Goal: Book appointment/travel/reservation

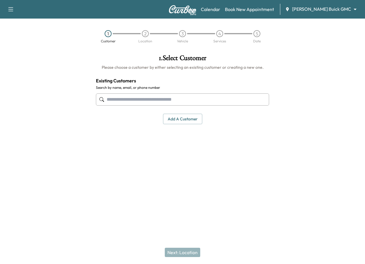
click at [319, 12] on div "[PERSON_NAME] Buick GMC ******** ​" at bounding box center [322, 9] width 75 height 7
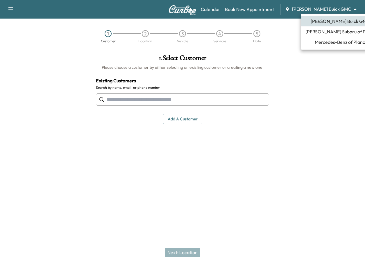
click at [319, 8] on body "Support Log Out Map Beta Calendar Book New Appointment [PERSON_NAME] Buick GMC …" at bounding box center [182, 132] width 365 height 264
click at [312, 38] on li "Mercedes-Benz of Plano" at bounding box center [339, 42] width 78 height 10
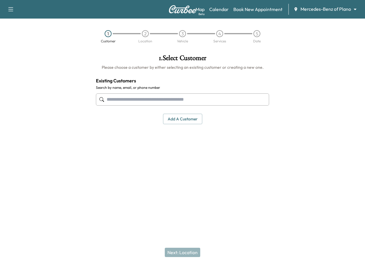
click at [127, 99] on input "text" at bounding box center [182, 99] width 173 height 12
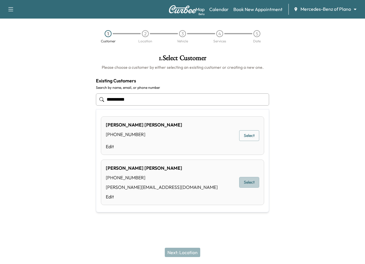
click at [250, 183] on button "Select" at bounding box center [249, 182] width 20 height 11
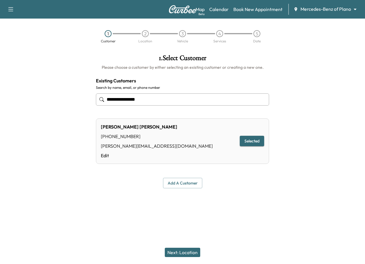
type input "**********"
click at [188, 255] on button "Next: Location" at bounding box center [182, 252] width 35 height 9
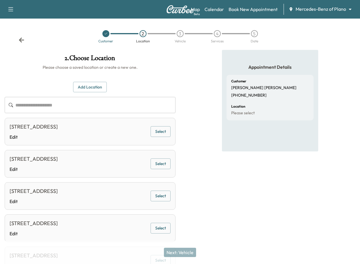
click at [158, 130] on button "Select" at bounding box center [161, 131] width 20 height 11
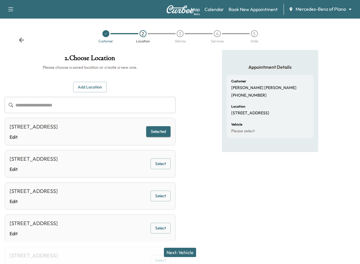
click at [189, 252] on button "Next: Vehicle" at bounding box center [180, 252] width 32 height 9
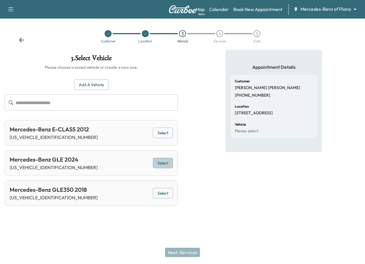
click at [156, 164] on button "Select" at bounding box center [163, 163] width 20 height 11
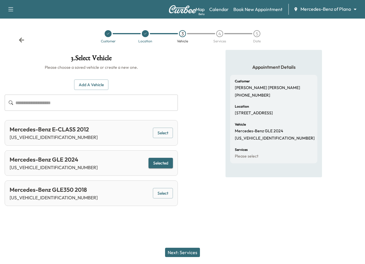
click at [177, 255] on button "Next: Services" at bounding box center [182, 252] width 35 height 9
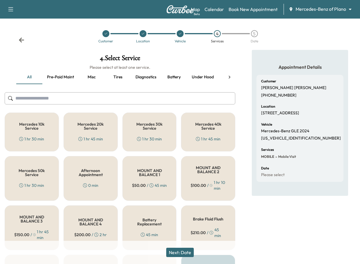
click at [188, 254] on button "Next: Date" at bounding box center [180, 252] width 28 height 9
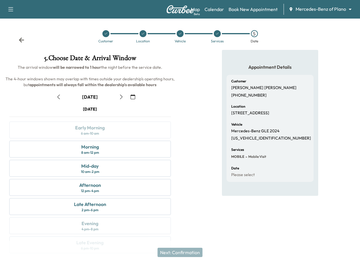
click at [325, 106] on div "Appointment Details Customer Stanley Bradshaw +12147703955 Location 1708 WAVERL…" at bounding box center [270, 155] width 180 height 210
click at [124, 98] on icon "button" at bounding box center [121, 97] width 5 height 5
click at [123, 99] on icon "button" at bounding box center [121, 97] width 5 height 5
click at [122, 98] on icon "button" at bounding box center [121, 97] width 5 height 5
click at [109, 187] on div "Afternoon 12 pm - 4 pm" at bounding box center [90, 187] width 162 height 17
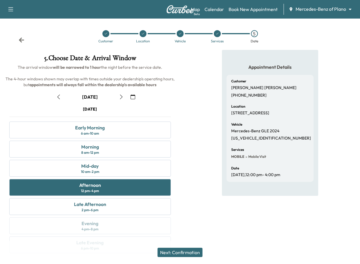
click at [195, 253] on button "Next: Confirmation" at bounding box center [180, 252] width 45 height 9
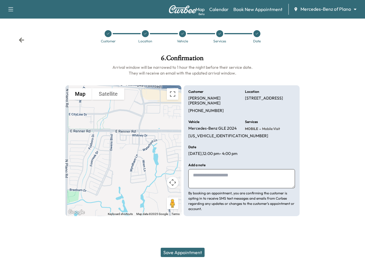
click at [235, 181] on textarea at bounding box center [241, 178] width 107 height 19
type textarea "**********"
click at [173, 252] on button "Save Appointment" at bounding box center [183, 252] width 44 height 9
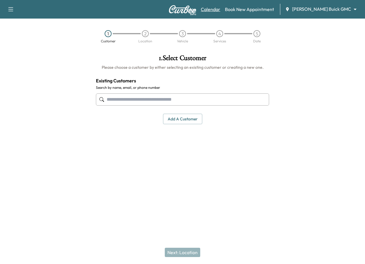
click at [220, 10] on link "Calendar" at bounding box center [210, 9] width 19 height 7
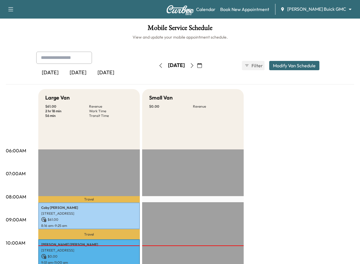
click at [202, 65] on icon "button" at bounding box center [199, 65] width 5 height 5
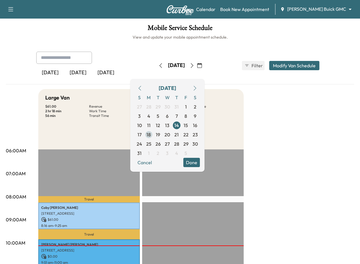
click at [151, 135] on span "18" at bounding box center [149, 134] width 4 height 7
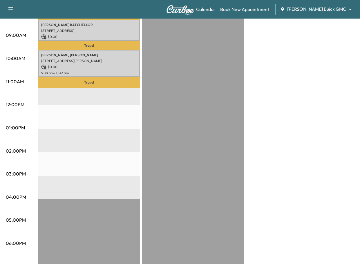
scroll to position [174, 0]
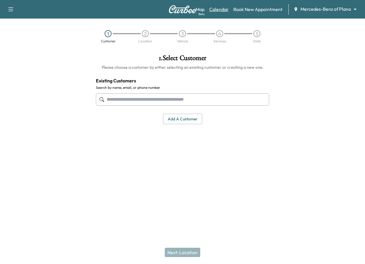
click at [216, 9] on link "Calendar" at bounding box center [218, 9] width 19 height 7
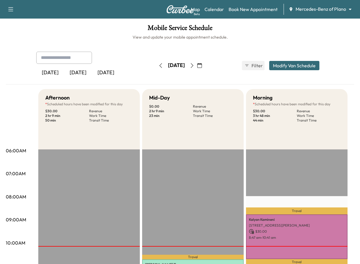
click at [202, 66] on icon "button" at bounding box center [199, 65] width 5 height 5
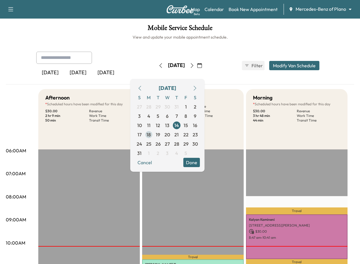
click at [154, 133] on span "18" at bounding box center [148, 134] width 9 height 9
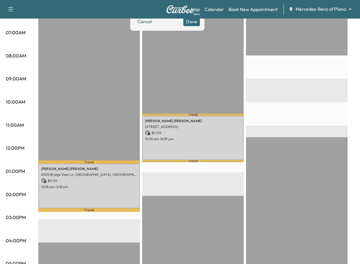
scroll to position [58, 0]
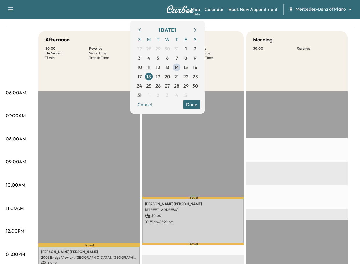
click at [349, 40] on div "Afternoon $ 0.00 Revenue 1 hr 54 min Work Time 17 min Transit Time Travel Phyll…" at bounding box center [196, 248] width 316 height 435
click at [357, 44] on div "Mobile Service Schedule View and update your mobile appointment schedule. Yeste…" at bounding box center [180, 217] width 360 height 512
click at [200, 102] on button "Done" at bounding box center [191, 104] width 17 height 9
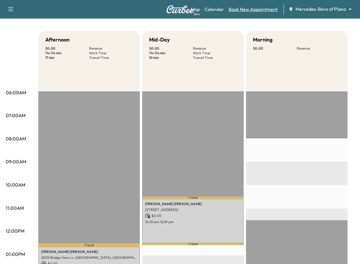
click at [240, 9] on link "Book New Appointment" at bounding box center [253, 9] width 49 height 7
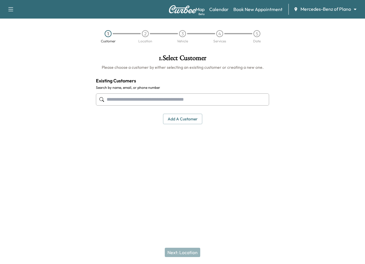
click at [121, 101] on input "text" at bounding box center [182, 99] width 173 height 12
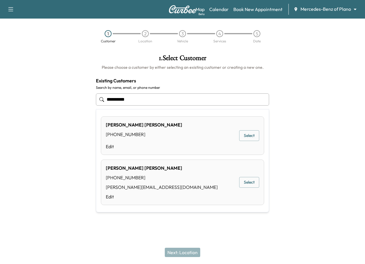
click at [156, 100] on input "**********" at bounding box center [182, 99] width 173 height 12
click at [146, 100] on input "**********" at bounding box center [182, 99] width 173 height 12
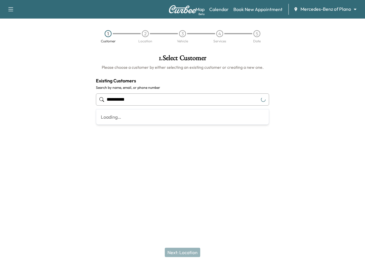
click at [145, 101] on input "**********" at bounding box center [182, 99] width 173 height 12
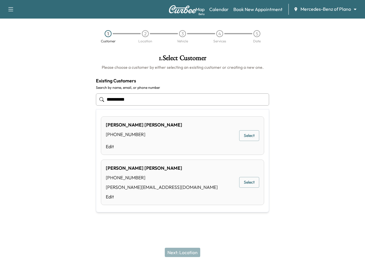
click at [253, 184] on button "Select" at bounding box center [249, 182] width 20 height 11
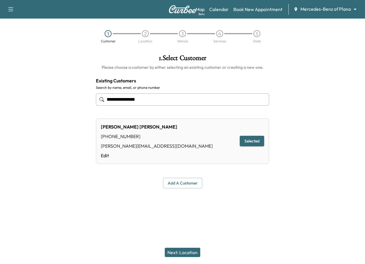
type input "**********"
click at [182, 249] on button "Next: Location" at bounding box center [182, 252] width 35 height 9
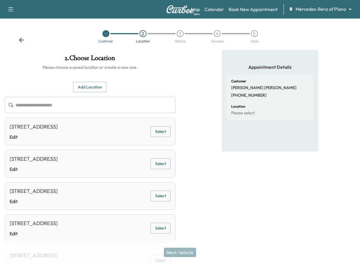
click at [162, 132] on button "Select" at bounding box center [161, 131] width 20 height 11
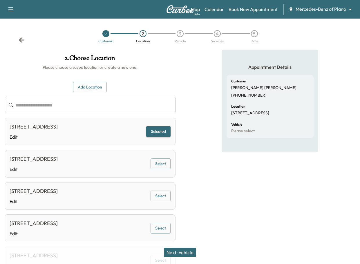
click at [196, 249] on button "Next: Vehicle" at bounding box center [180, 252] width 32 height 9
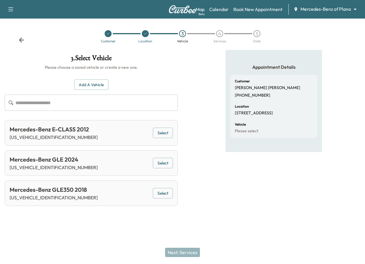
click at [168, 160] on button "Select" at bounding box center [163, 163] width 20 height 11
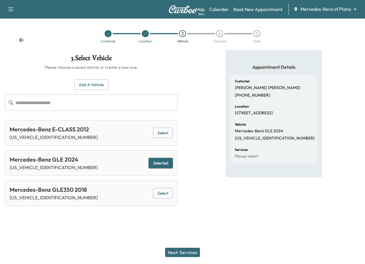
click at [190, 247] on div "Next: Services" at bounding box center [182, 252] width 365 height 23
click at [188, 253] on button "Next: Services" at bounding box center [182, 252] width 35 height 9
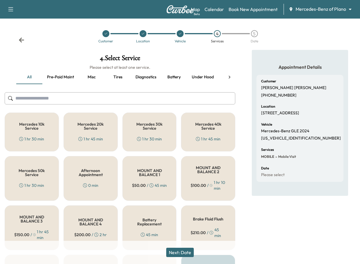
click at [187, 251] on button "Next: Date" at bounding box center [180, 252] width 28 height 9
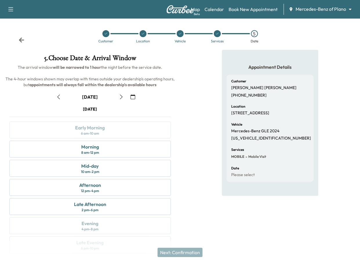
click at [123, 98] on icon "button" at bounding box center [121, 97] width 5 height 5
click at [93, 208] on div "2 pm - 6 pm" at bounding box center [90, 210] width 17 height 5
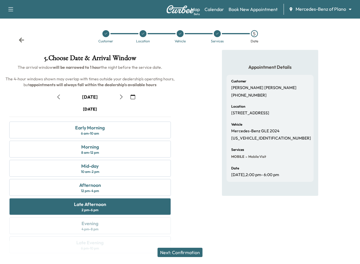
click at [179, 253] on button "Next: Confirmation" at bounding box center [180, 252] width 45 height 9
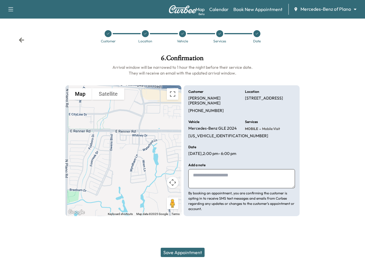
click at [226, 179] on textarea at bounding box center [241, 178] width 107 height 19
type textarea "**********"
click at [185, 255] on button "Save Appointment" at bounding box center [183, 252] width 44 height 9
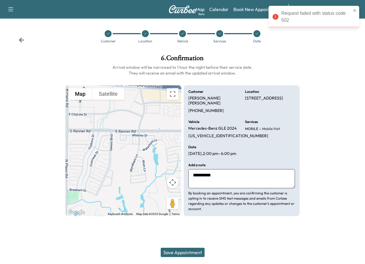
click at [336, 100] on div at bounding box center [334, 135] width 61 height 171
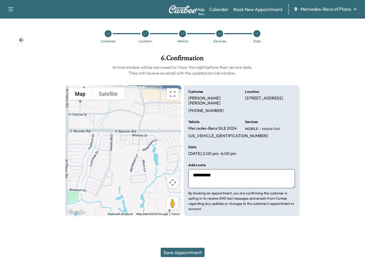
click at [51, 112] on div at bounding box center [30, 135] width 61 height 171
click at [199, 97] on p "Stanley Bradshaw" at bounding box center [213, 101] width 50 height 10
copy p "Stanley Bradshaw"
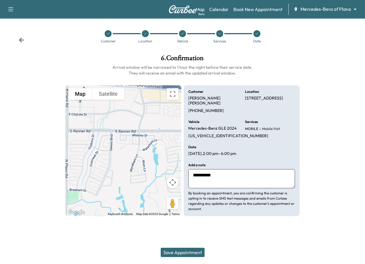
click at [326, 115] on div at bounding box center [334, 135] width 61 height 171
click at [223, 8] on link "Calendar" at bounding box center [218, 9] width 19 height 7
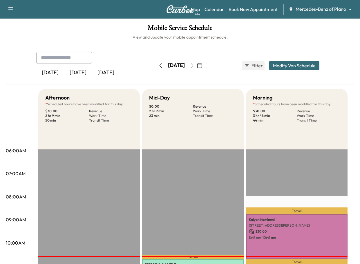
click at [202, 64] on icon "button" at bounding box center [199, 65] width 5 height 5
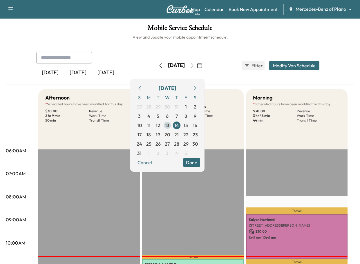
click at [170, 125] on span "13" at bounding box center [167, 125] width 4 height 7
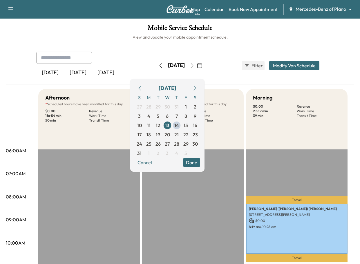
click at [200, 164] on button "Done" at bounding box center [191, 162] width 17 height 9
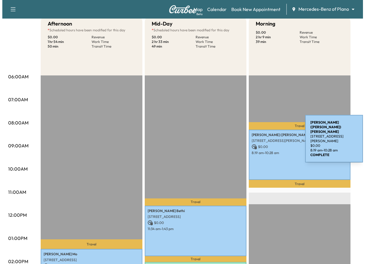
scroll to position [174, 0]
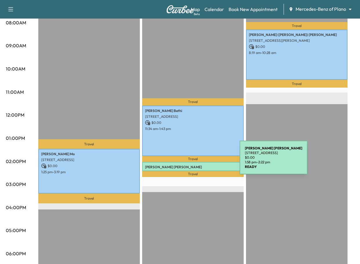
click at [193, 162] on div "Luis Jancowski 4251 Cedar Bluff Ln, Frisco, TX 75033, US $ 0.00 1:58 pm - 2:22 …" at bounding box center [193, 166] width 102 height 9
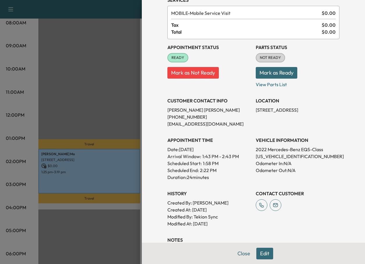
scroll to position [0, 0]
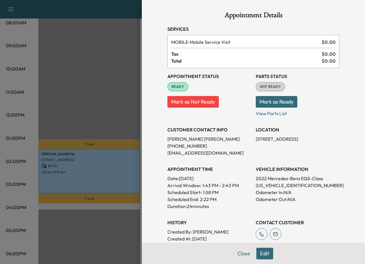
drag, startPoint x: 257, startPoint y: 148, endPoint x: 246, endPoint y: 141, distance: 13.4
click at [246, 141] on div "Appointment Status READY Mark as Not Ready Parts Status NOT READY Mark as Ready…" at bounding box center [253, 162] width 172 height 188
click at [255, 153] on div "LOCATION 4251 Cedar Bluff Ln, Frisco, TX 75033, US" at bounding box center [297, 139] width 84 height 35
click at [260, 143] on p "4251 Cedar Bluff Ln, Frisco, TX 75033, US" at bounding box center [297, 139] width 84 height 7
drag, startPoint x: 251, startPoint y: 140, endPoint x: 271, endPoint y: 150, distance: 22.6
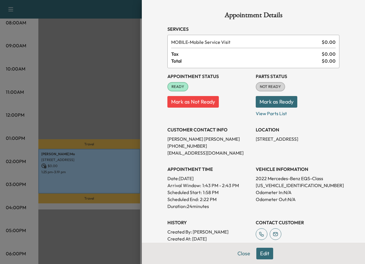
click at [271, 150] on div "LOCATION 4251 Cedar Bluff Ln, Frisco, TX 75033, US" at bounding box center [297, 139] width 84 height 35
click at [273, 152] on div "LOCATION 4251 Cedar Bluff Ln, Frisco, TX 75033, US" at bounding box center [297, 139] width 84 height 35
drag, startPoint x: 251, startPoint y: 137, endPoint x: 289, endPoint y: 151, distance: 39.5
click at [289, 151] on div "LOCATION 4251 Cedar Bluff Ln, Frisco, TX 75033, US" at bounding box center [297, 139] width 84 height 35
click at [292, 165] on div "VEHICLE INFORMATION 2022 Mercedes-Benz EQS-Class W1KCG2DBXNA001261 Odometer In:…" at bounding box center [297, 185] width 84 height 49
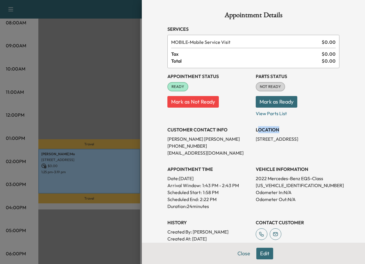
drag, startPoint x: 254, startPoint y: 129, endPoint x: 325, endPoint y: 132, distance: 71.2
click at [325, 132] on h3 "LOCATION" at bounding box center [297, 129] width 84 height 7
click at [316, 169] on h3 "VEHICLE INFORMATION" at bounding box center [297, 169] width 84 height 7
drag, startPoint x: 251, startPoint y: 147, endPoint x: 264, endPoint y: 145, distance: 13.2
click at [264, 143] on p "4251 Cedar Bluff Ln, Frisco, TX 75033, US" at bounding box center [297, 139] width 84 height 7
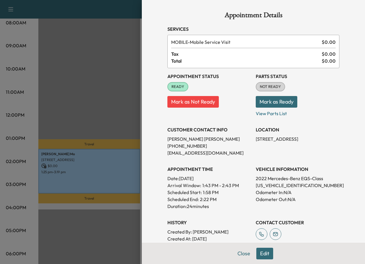
click at [272, 155] on div "LOCATION 4251 Cedar Bluff Ln, Frisco, TX 75033, US" at bounding box center [297, 139] width 84 height 35
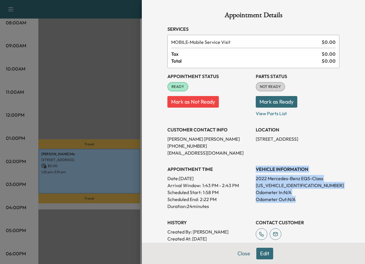
drag, startPoint x: 252, startPoint y: 168, endPoint x: 318, endPoint y: 210, distance: 77.9
click at [318, 210] on div "Appointment Status READY Mark as Not Ready Parts Status NOT READY Mark as Ready…" at bounding box center [253, 162] width 172 height 188
click at [318, 211] on div "Appointment Status READY Mark as Not Ready Parts Status NOT READY Mark as Ready…" at bounding box center [253, 162] width 172 height 188
